Goal: Communication & Community: Share content

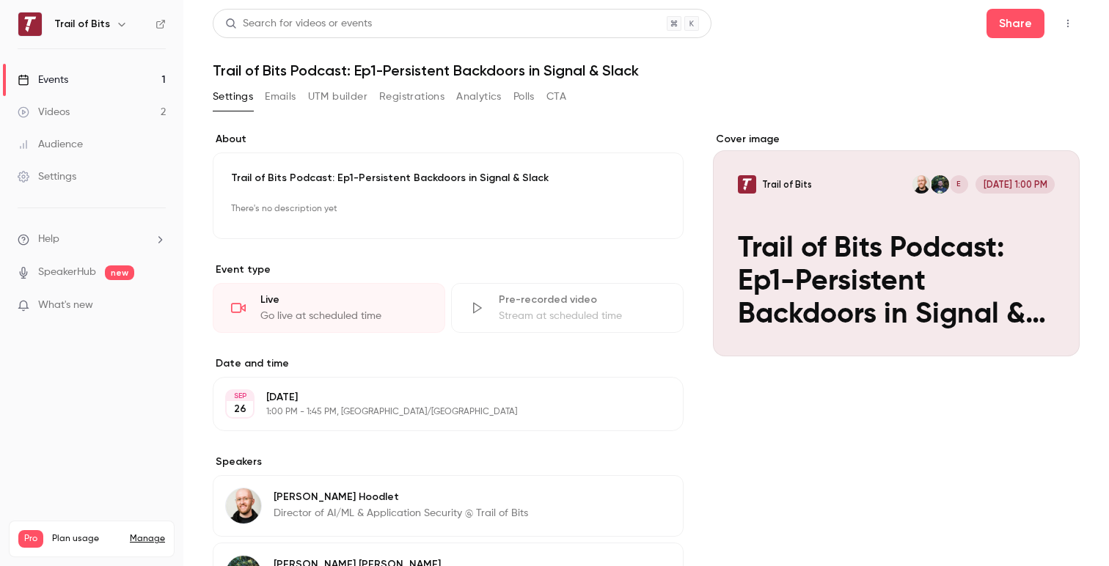
click at [73, 272] on link "SpeakerHub" at bounding box center [67, 272] width 58 height 15
click at [54, 81] on div "Events" at bounding box center [43, 80] width 51 height 15
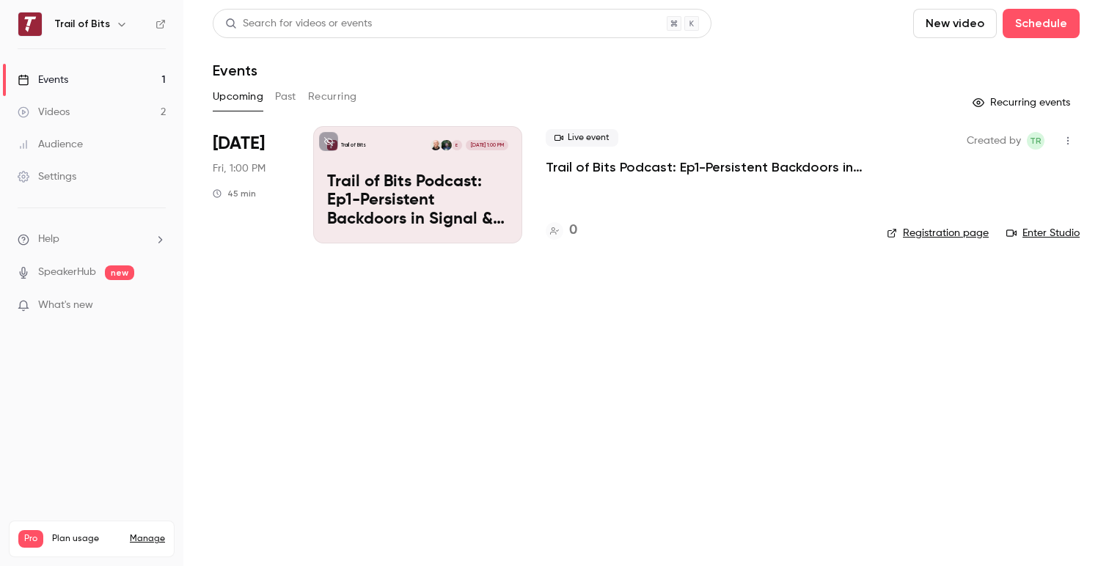
click at [1069, 141] on icon "button" at bounding box center [1068, 141] width 12 height 10
click at [998, 213] on div "Invite to Studio" at bounding box center [1012, 216] width 112 height 15
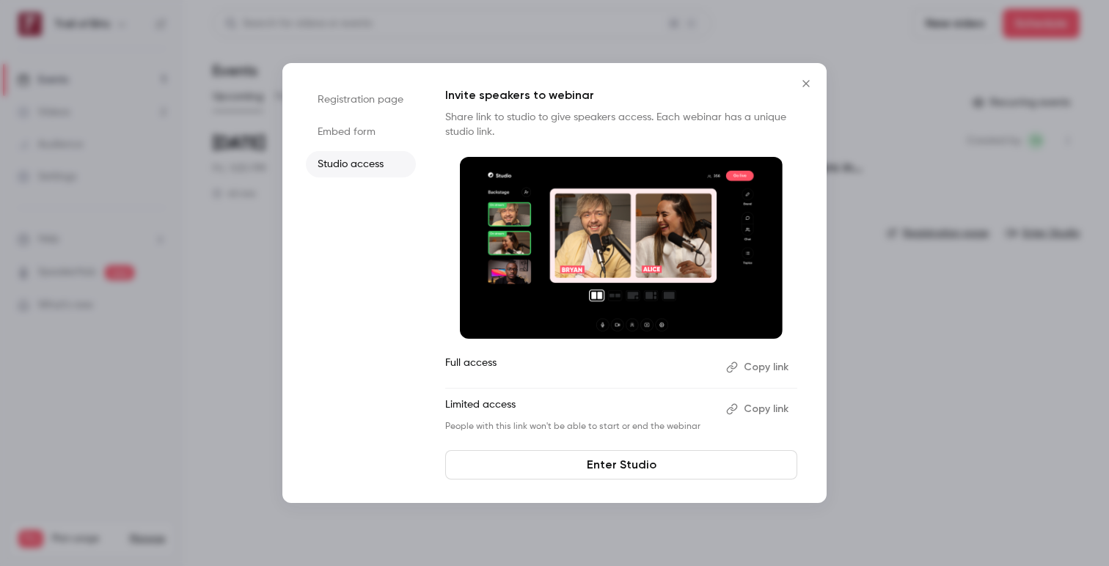
click at [756, 409] on button "Copy link" at bounding box center [758, 409] width 77 height 23
